Goal: Navigation & Orientation: Find specific page/section

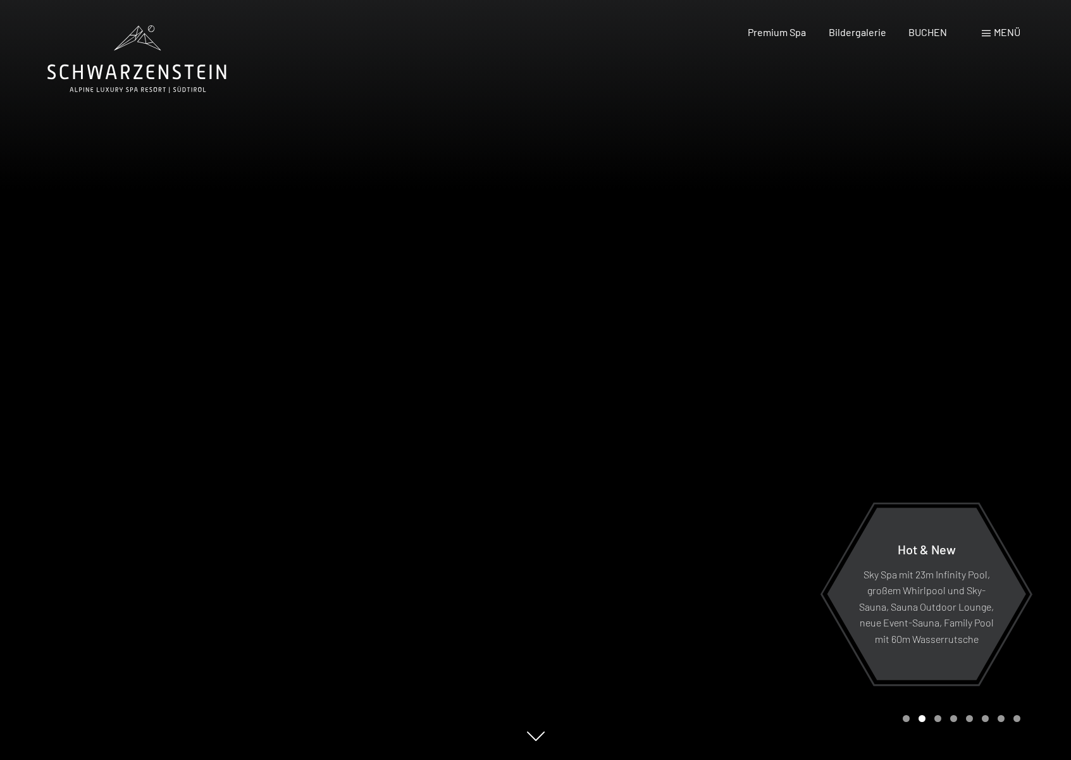
click at [907, 720] on div "Carousel Page 1" at bounding box center [906, 718] width 7 height 7
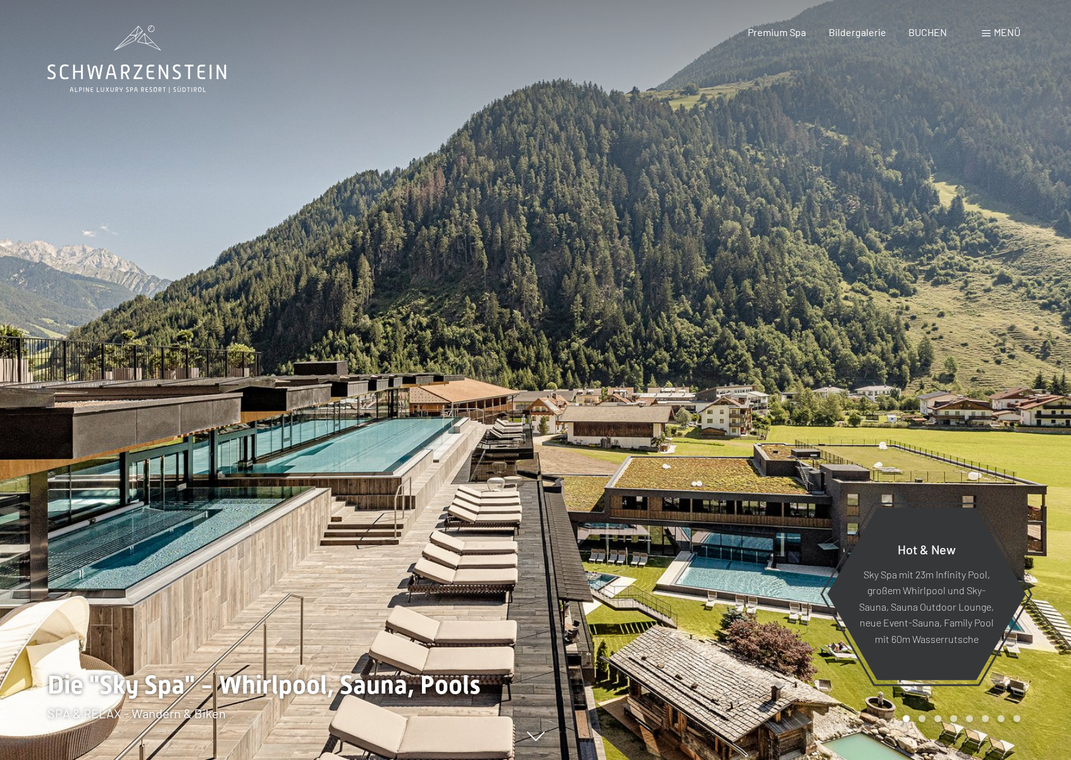
click at [370, 478] on div at bounding box center [268, 380] width 536 height 760
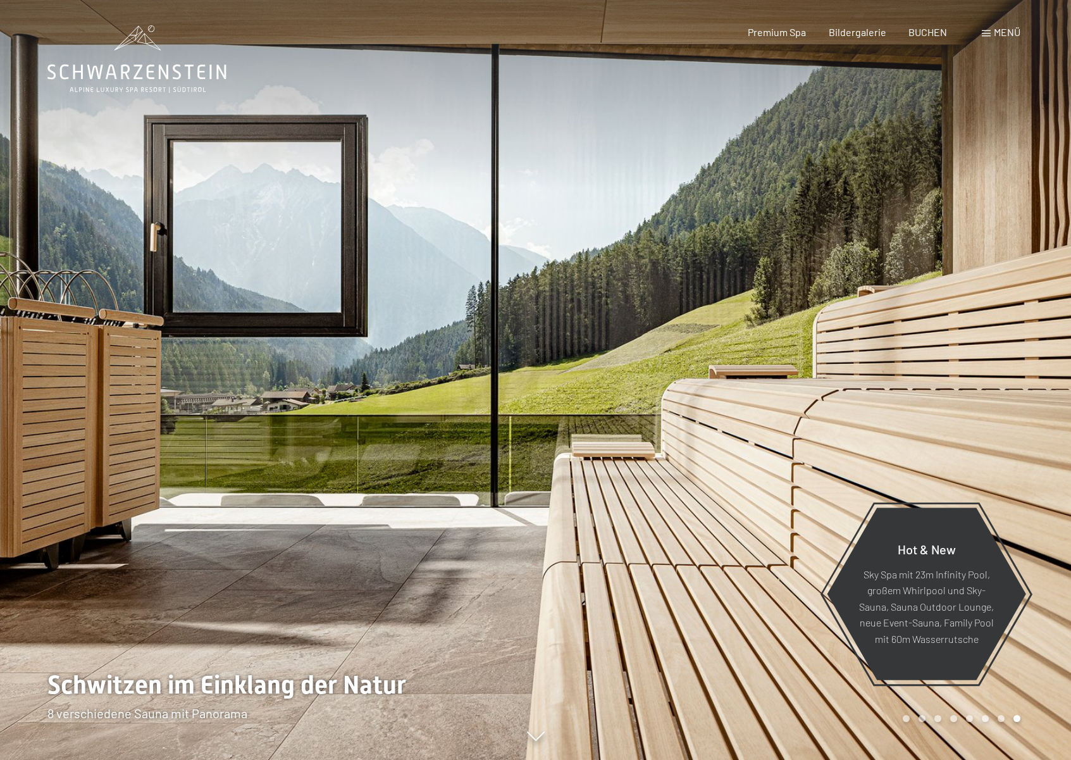
click at [373, 475] on div at bounding box center [268, 380] width 536 height 760
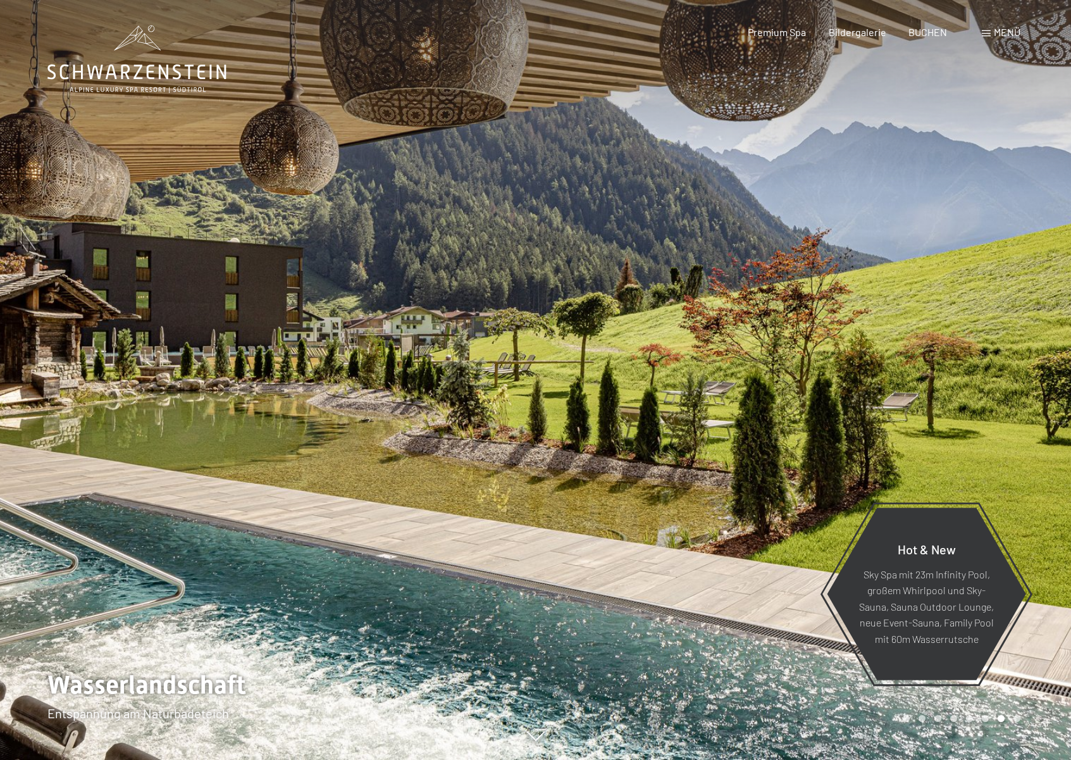
click at [377, 473] on div at bounding box center [268, 380] width 536 height 760
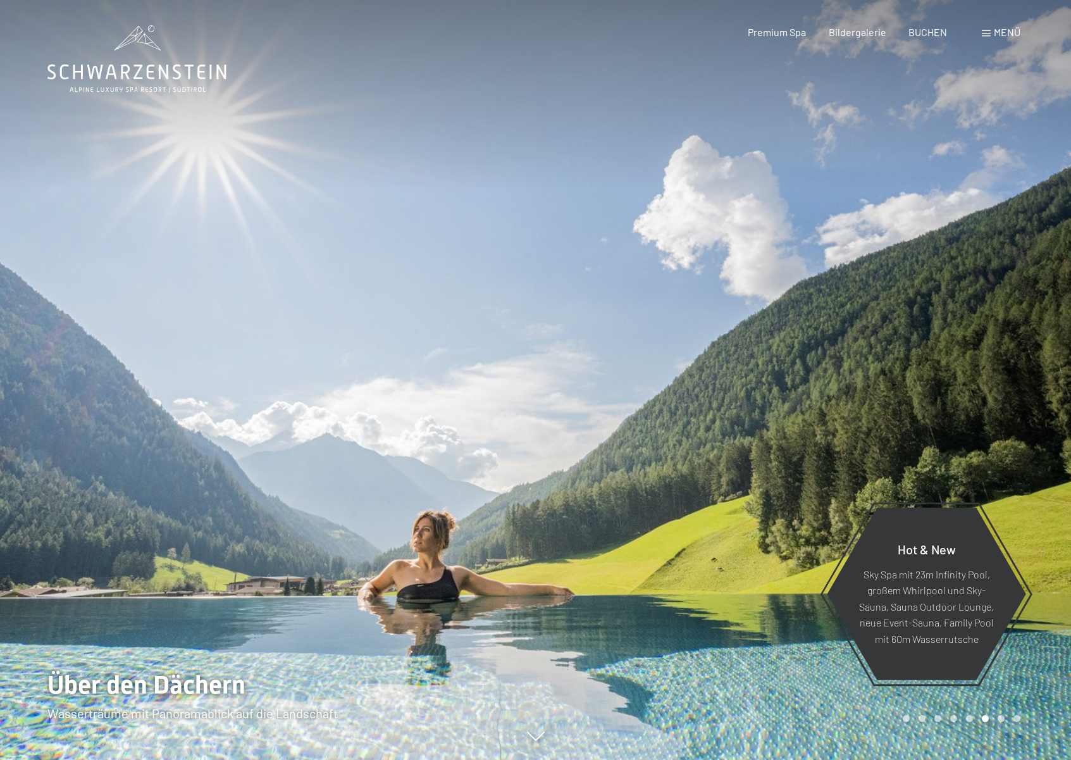
click at [377, 473] on div at bounding box center [268, 380] width 536 height 760
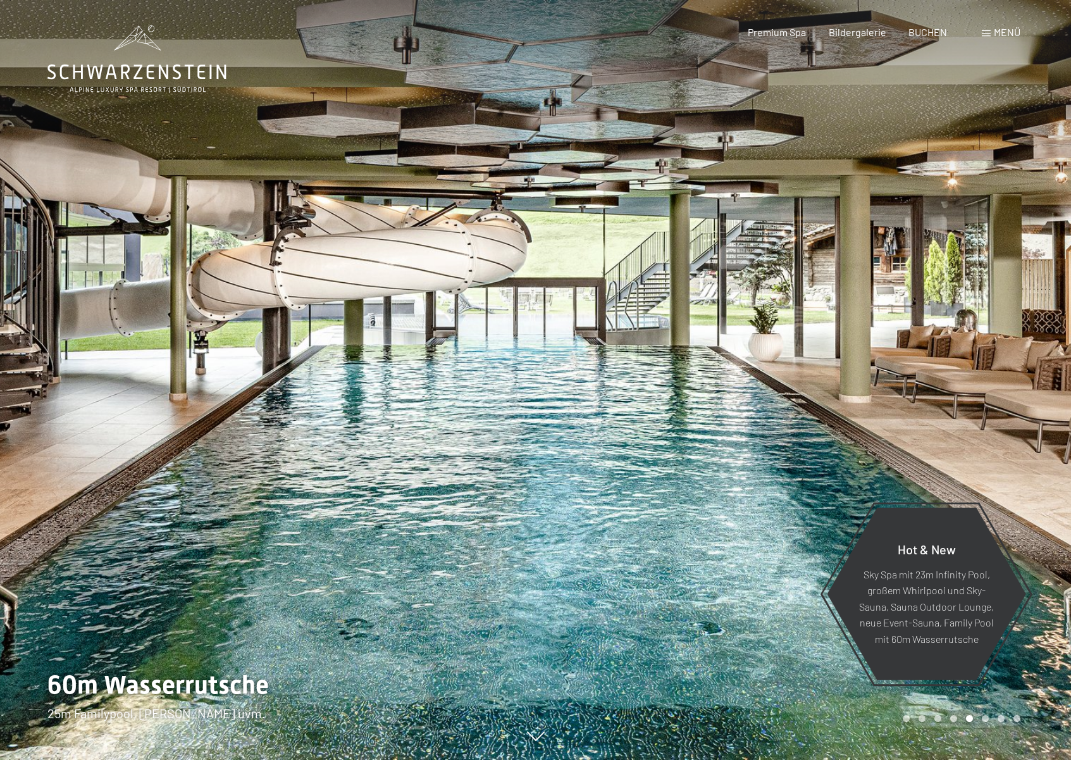
click at [377, 473] on div at bounding box center [268, 380] width 536 height 760
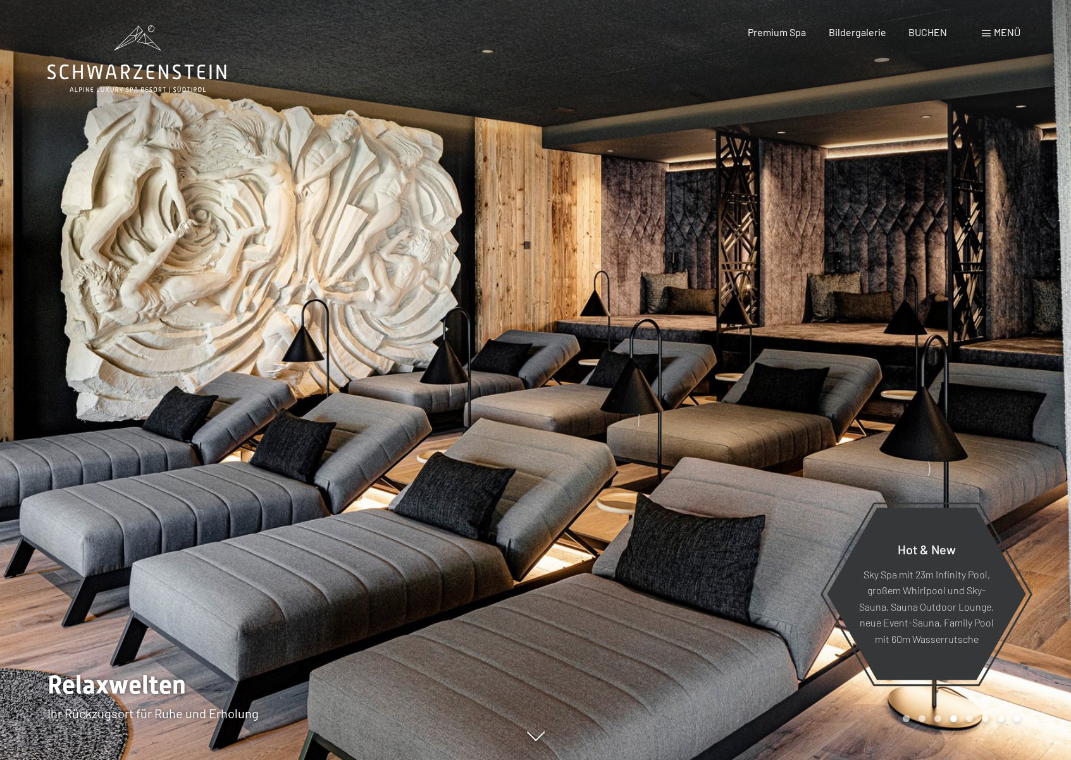
click at [377, 473] on div at bounding box center [268, 380] width 536 height 760
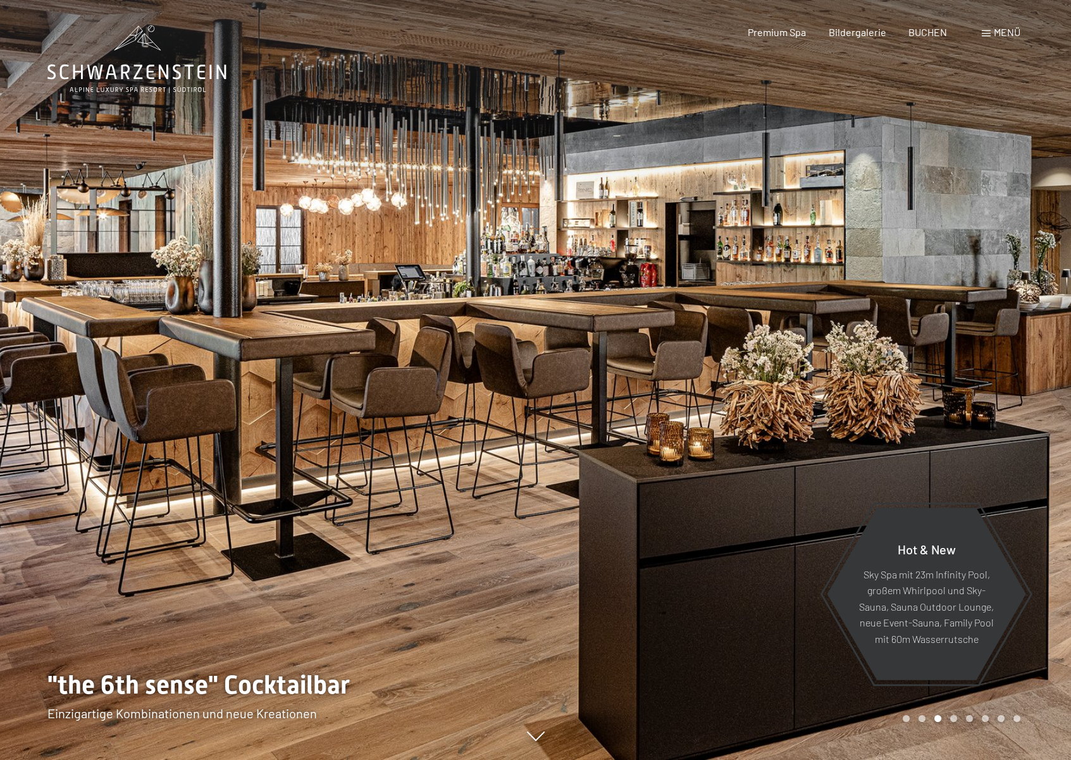
click at [377, 473] on div at bounding box center [268, 380] width 536 height 760
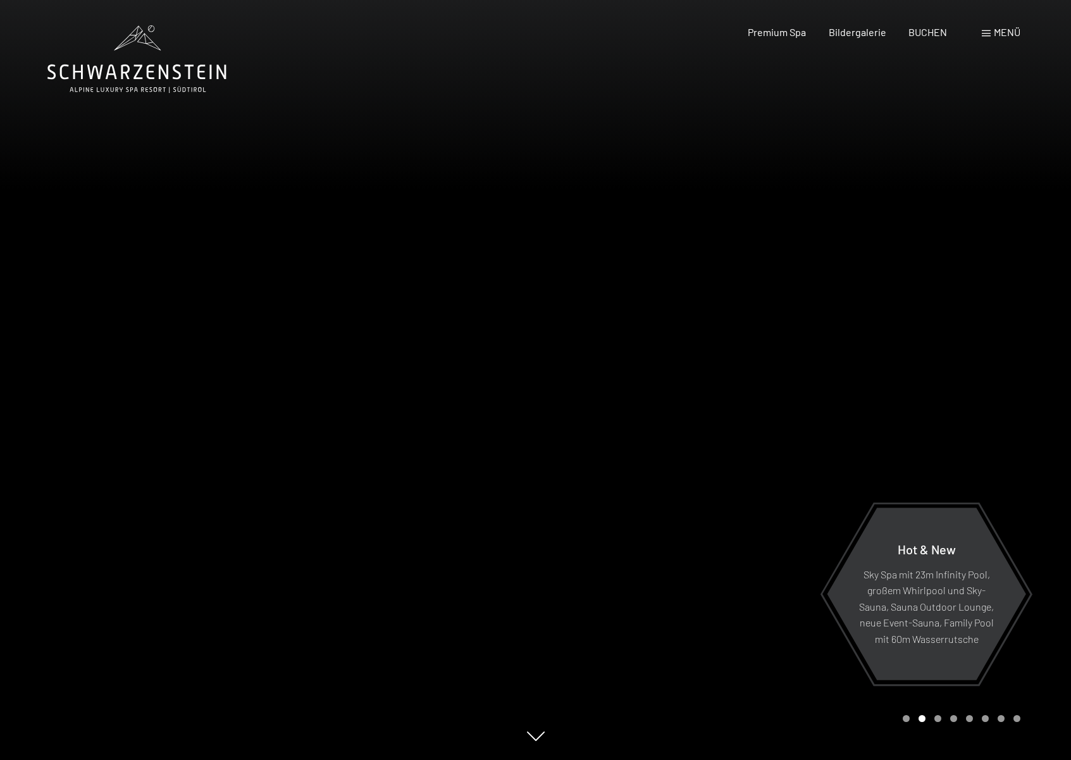
click at [377, 473] on div at bounding box center [268, 380] width 536 height 760
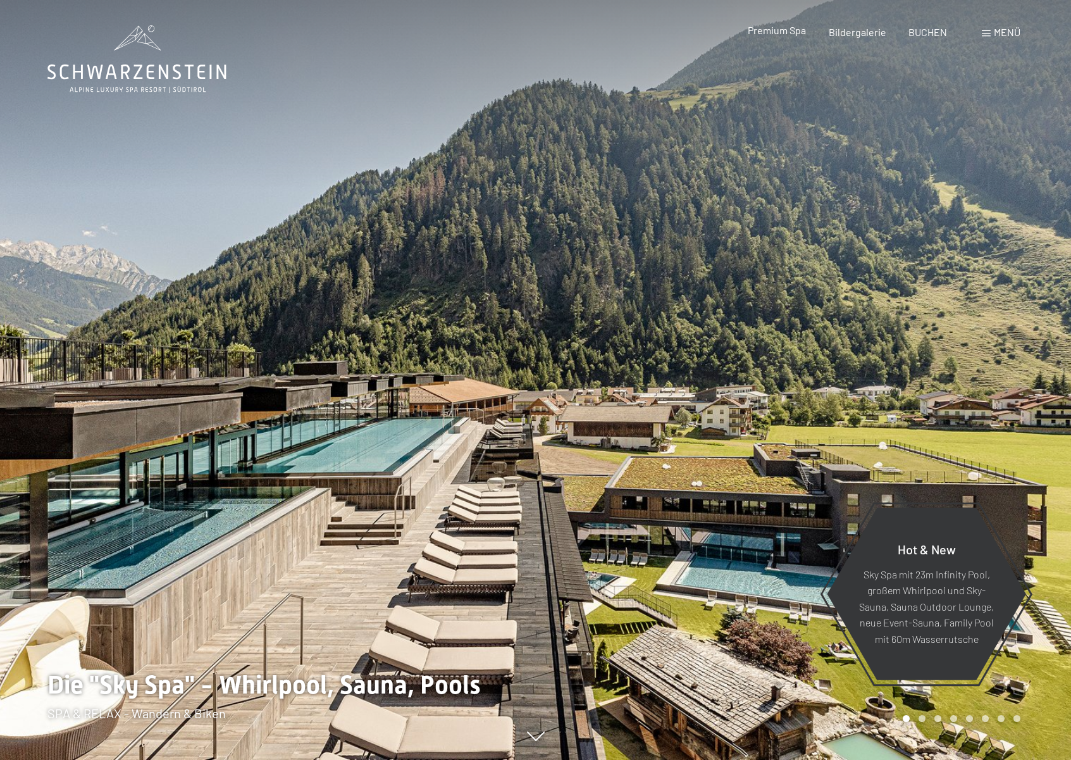
click at [773, 32] on span "Premium Spa" at bounding box center [777, 30] width 58 height 12
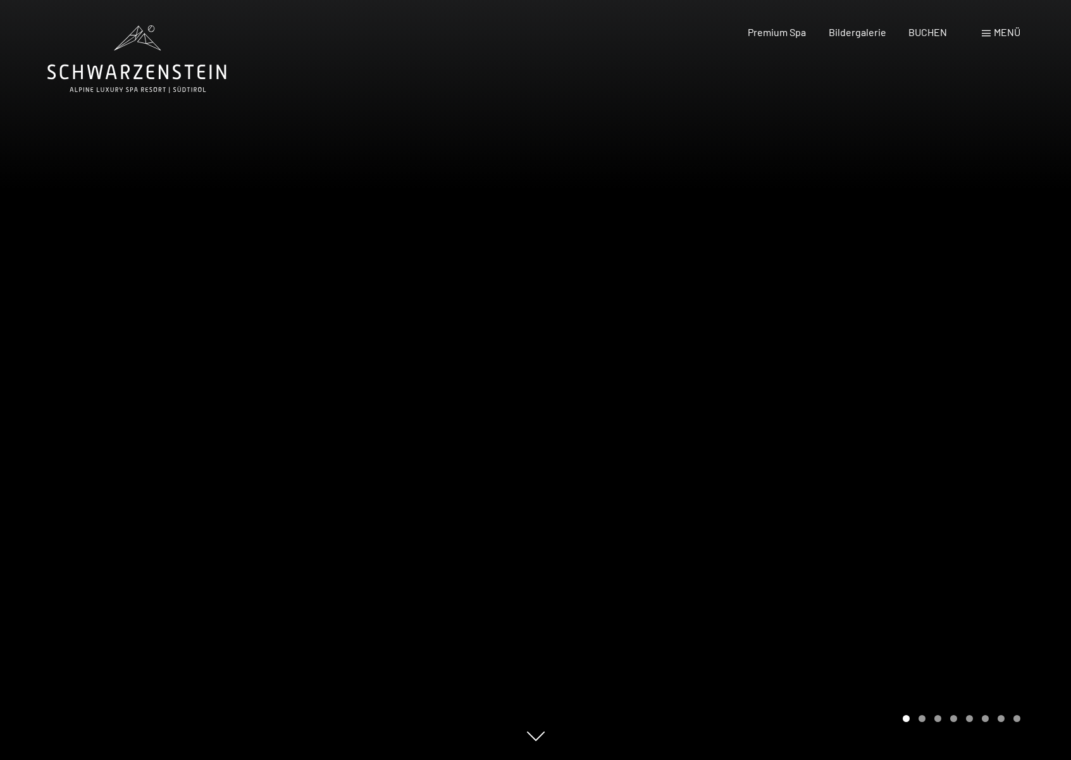
click at [920, 720] on div "Carousel Page 2" at bounding box center [922, 718] width 7 height 7
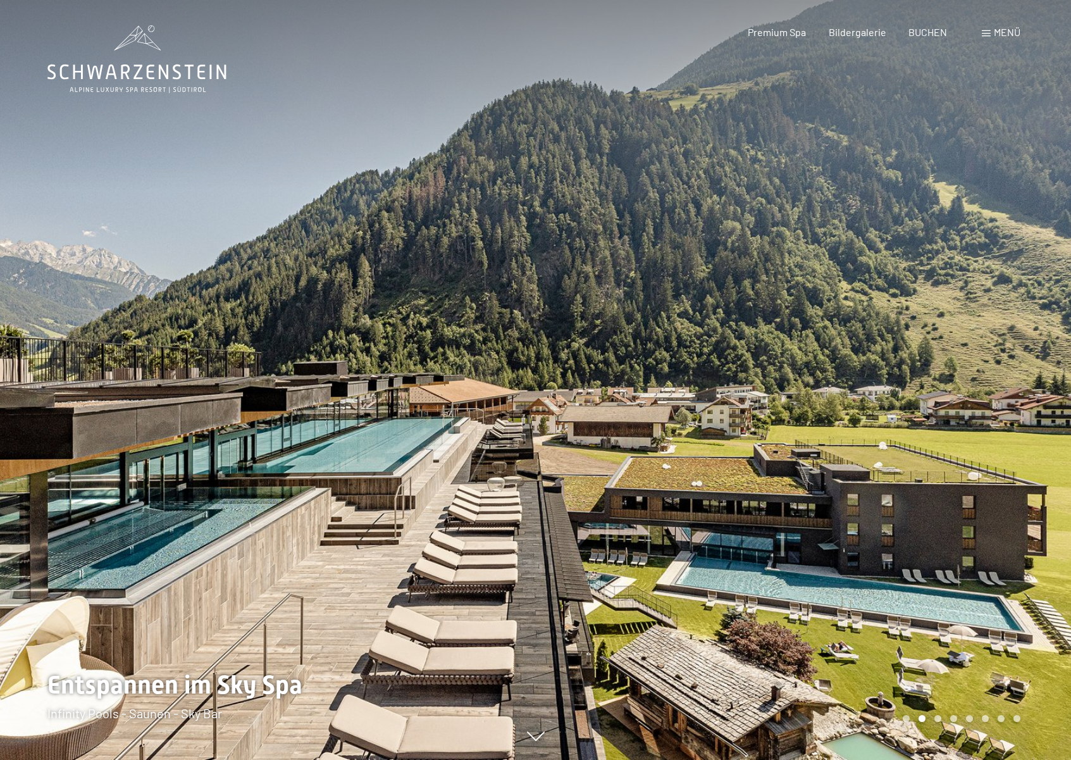
click at [936, 720] on div "Carousel Page 3" at bounding box center [938, 718] width 7 height 7
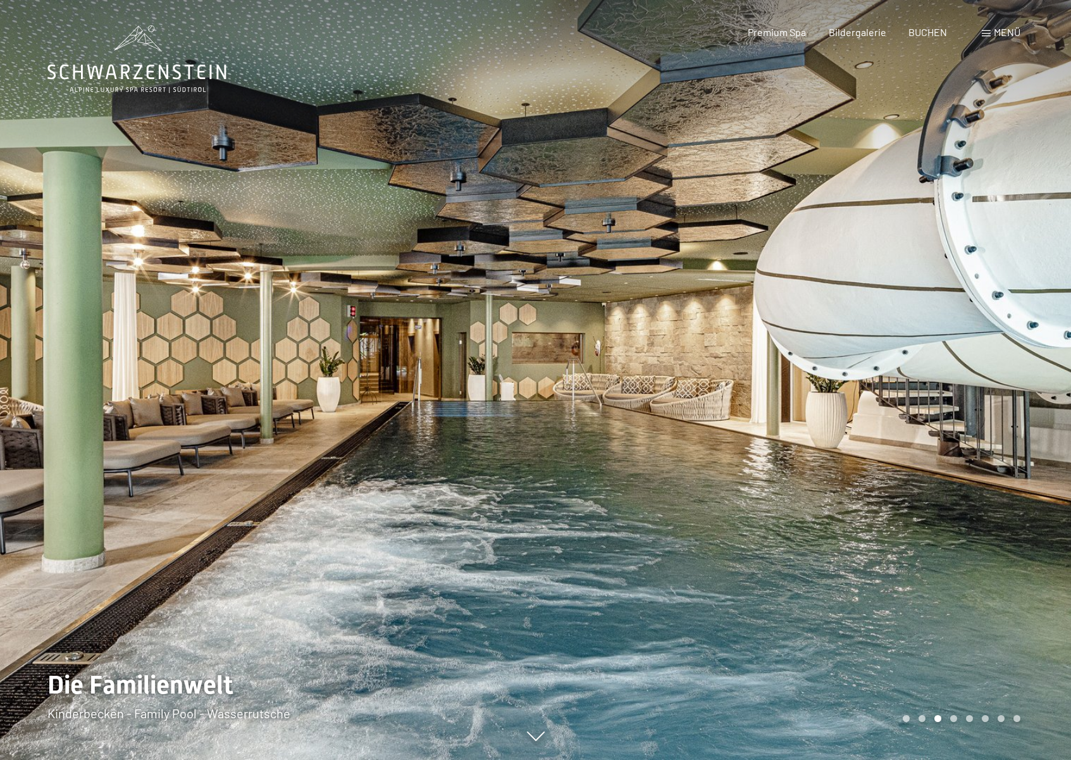
click at [952, 720] on div "Carousel Page 4" at bounding box center [954, 718] width 7 height 7
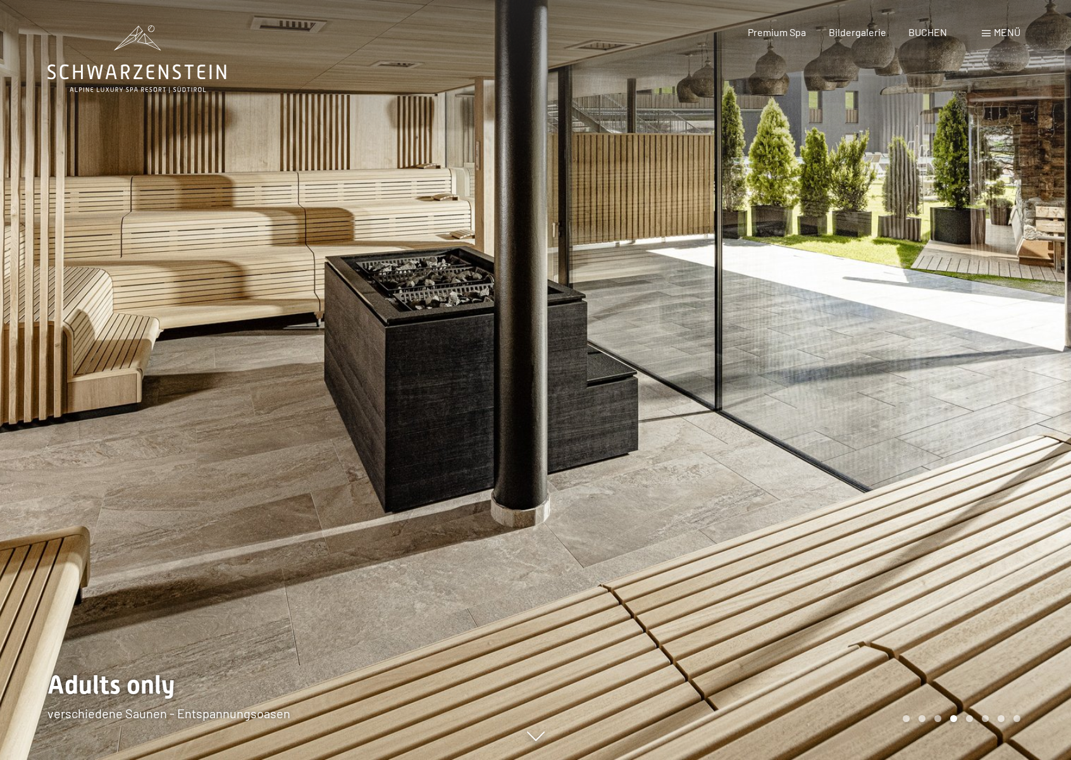
click at [971, 720] on div "Carousel Page 5" at bounding box center [969, 718] width 7 height 7
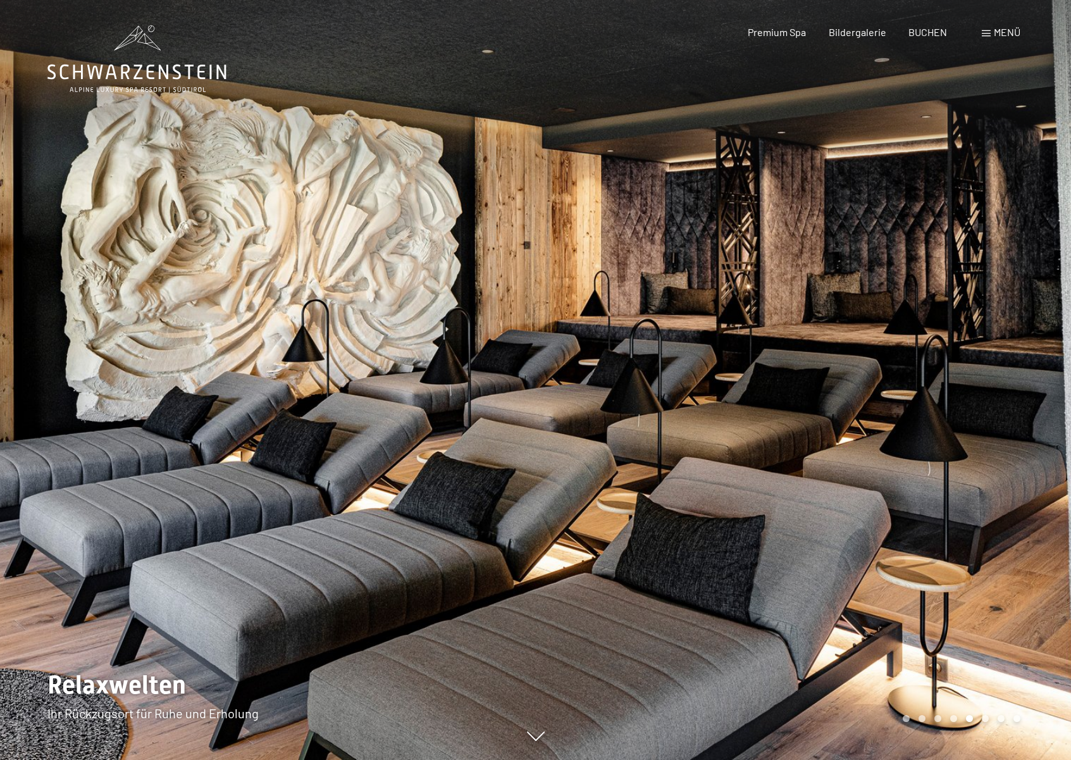
click at [987, 720] on div "Carousel Page 6" at bounding box center [985, 718] width 7 height 7
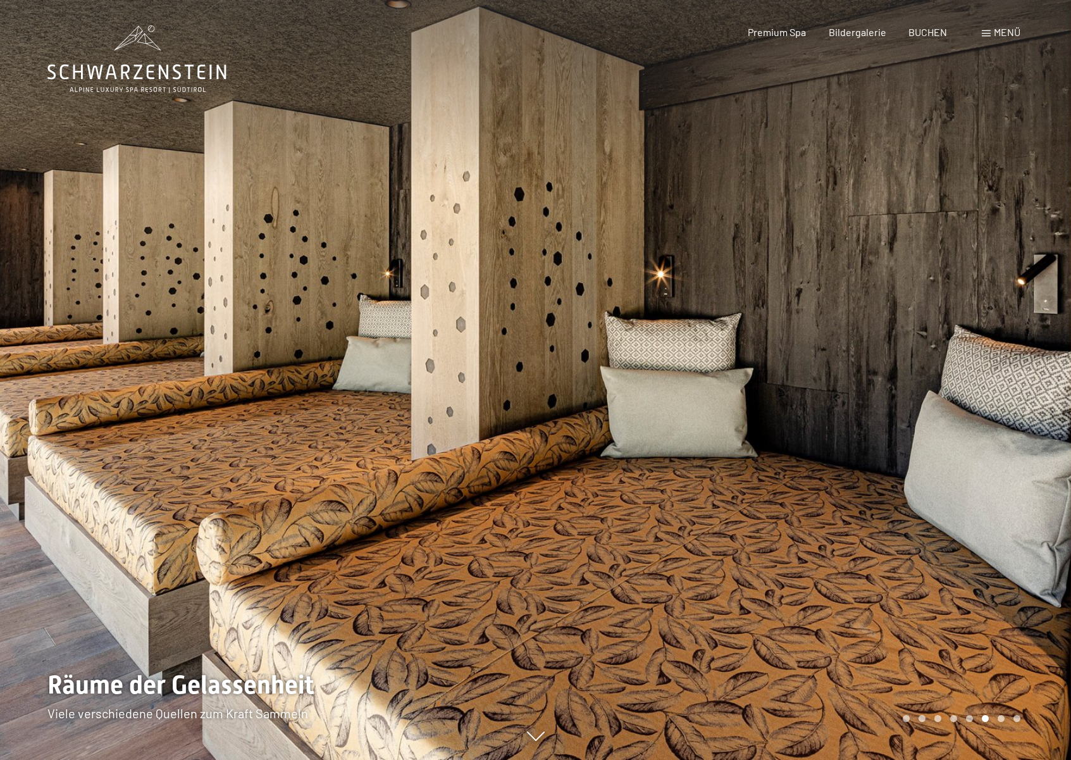
click at [1001, 718] on div "Carousel Page 7" at bounding box center [1001, 718] width 7 height 7
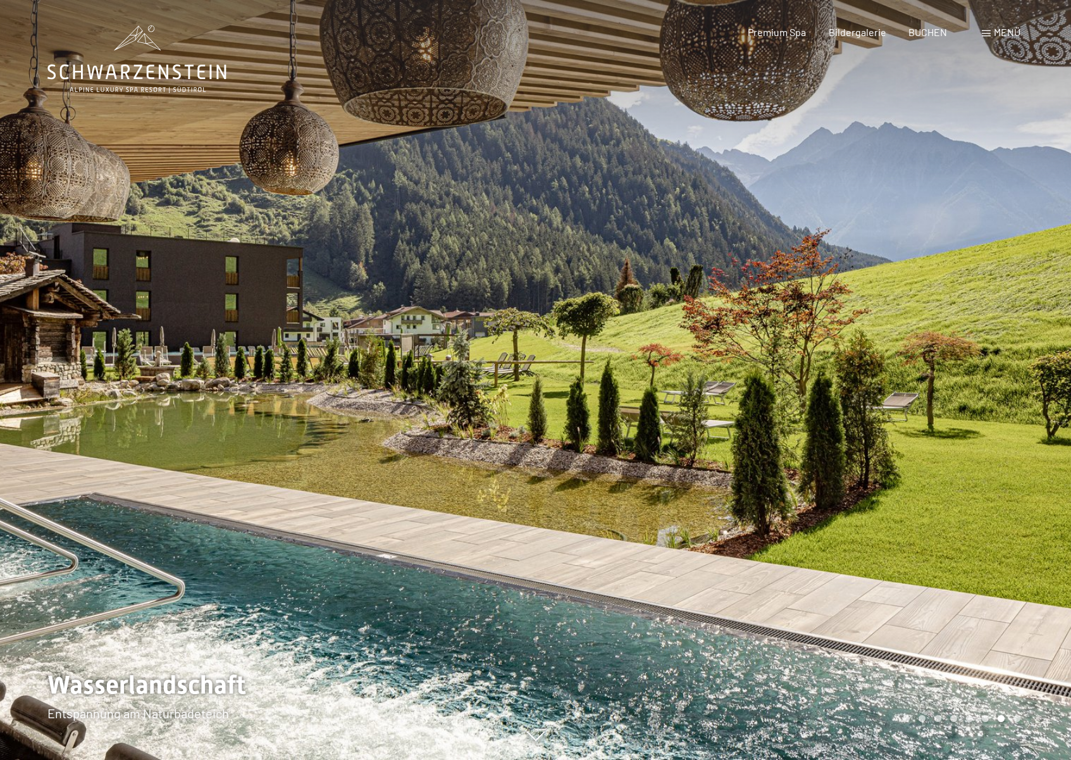
click at [1014, 718] on div "Carousel Page 8" at bounding box center [1017, 718] width 7 height 7
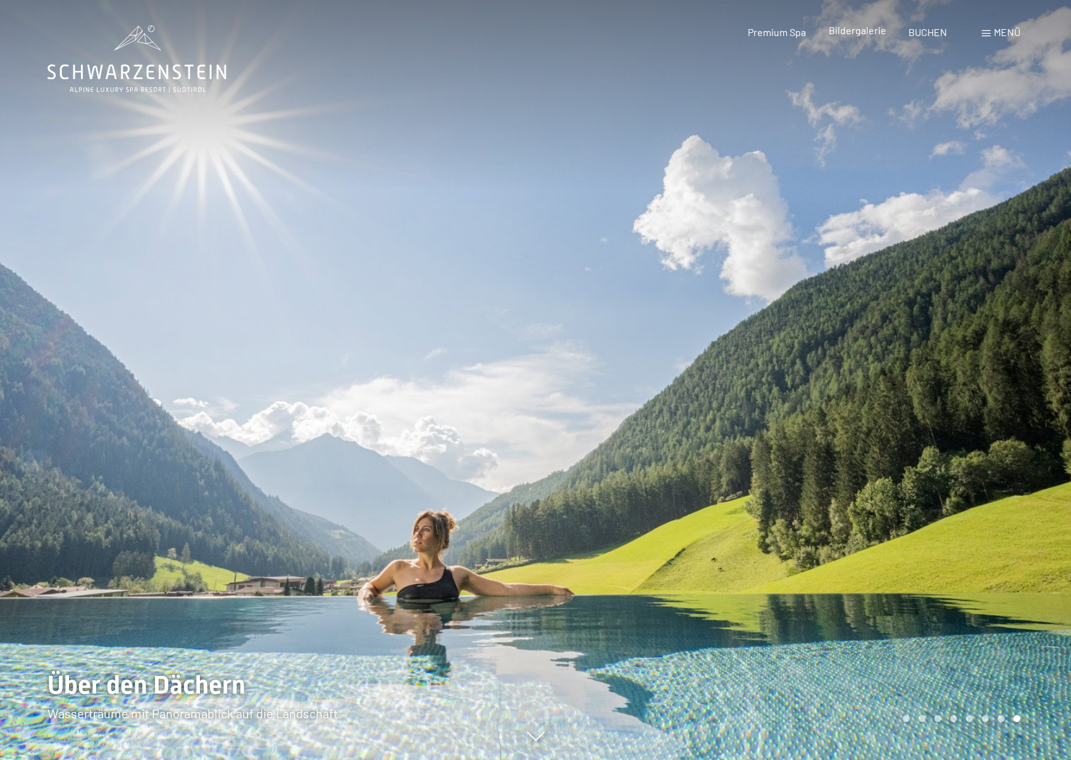
click at [863, 34] on span "Bildergalerie" at bounding box center [858, 30] width 58 height 12
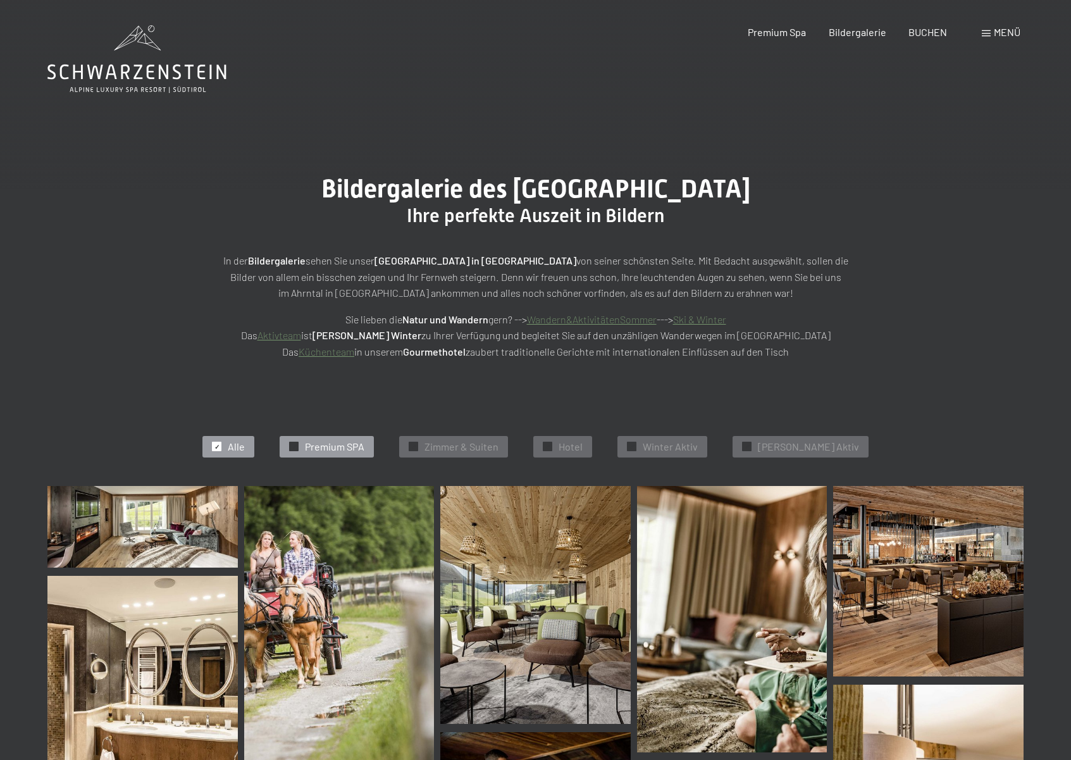
click at [363, 449] on span "Premium SPA" at bounding box center [334, 447] width 59 height 14
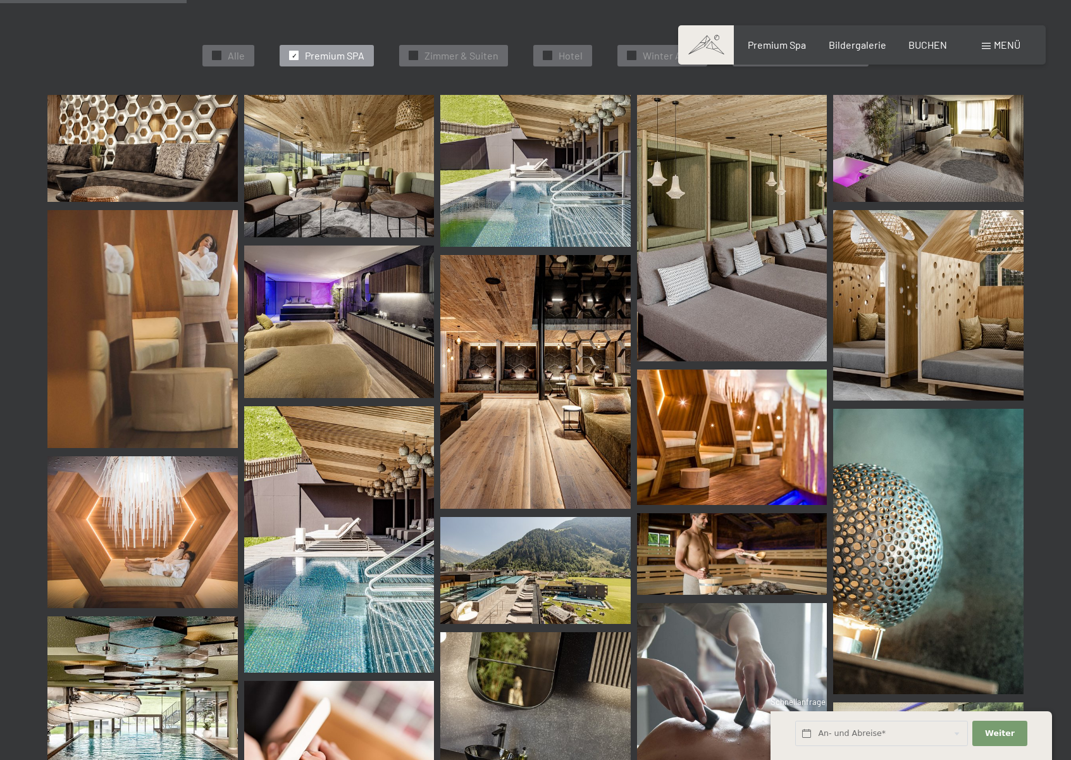
scroll to position [389, 0]
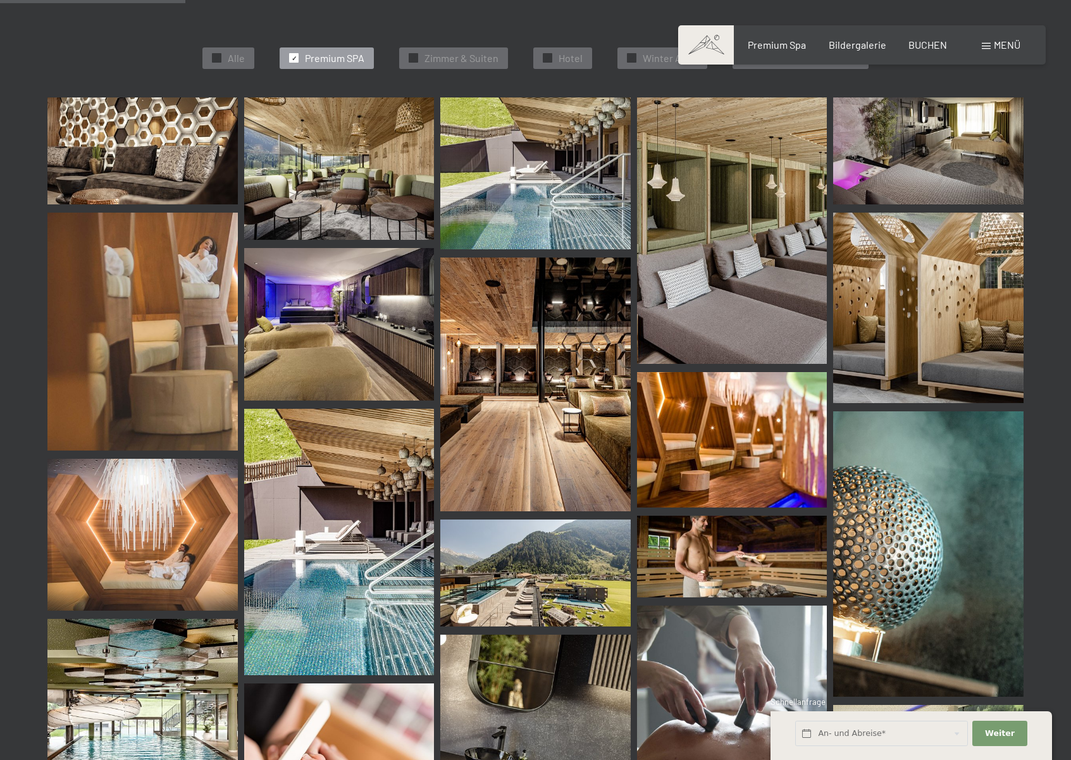
click at [523, 215] on img at bounding box center [535, 173] width 190 height 152
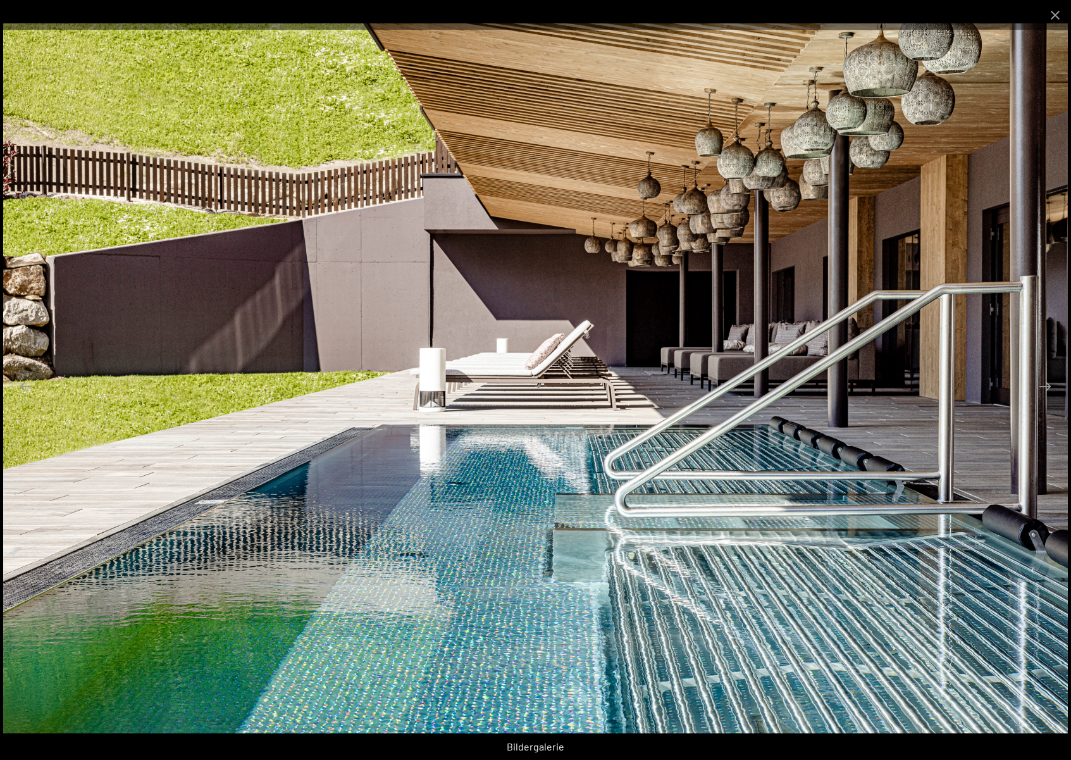
click at [578, 302] on img at bounding box center [535, 378] width 1065 height 710
click at [1056, 18] on button "Close gallery" at bounding box center [1056, 15] width 32 height 30
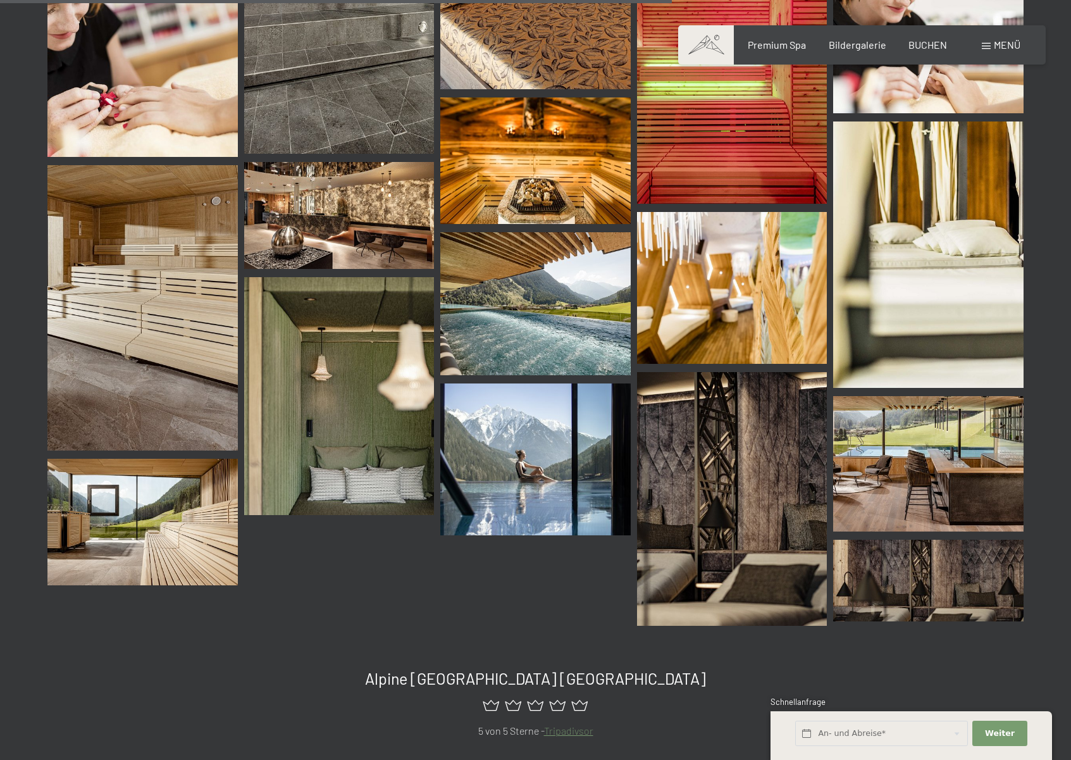
scroll to position [1422, 0]
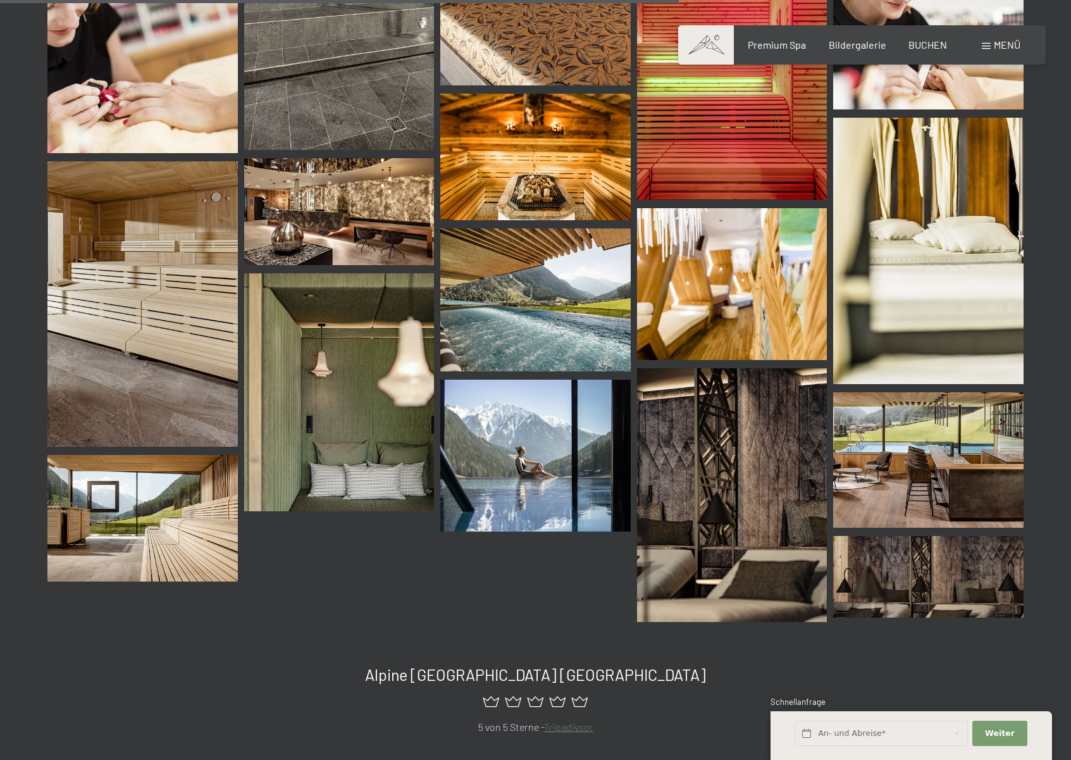
click at [541, 334] on img at bounding box center [535, 299] width 190 height 142
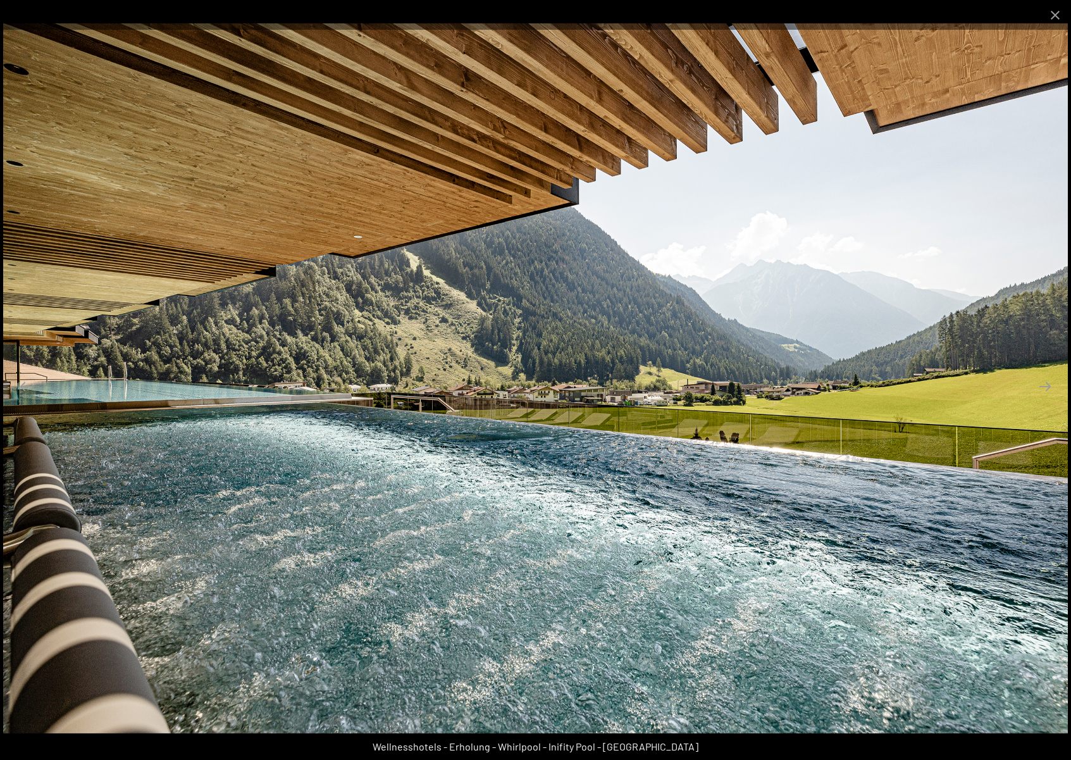
scroll to position [1445, 0]
